Goal: Task Accomplishment & Management: Use online tool/utility

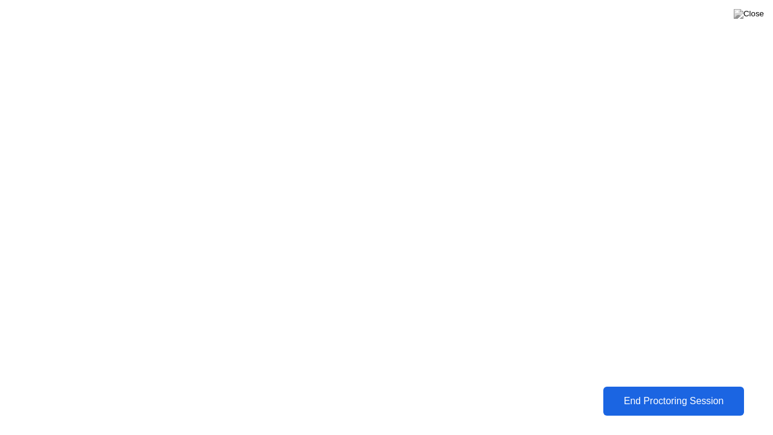
click at [680, 391] on button "End Proctoring Session" at bounding box center [673, 401] width 141 height 29
